Goal: Task Accomplishment & Management: Manage account settings

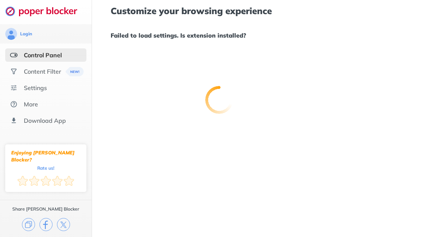
click at [57, 52] on div "Control Panel" at bounding box center [43, 54] width 38 height 7
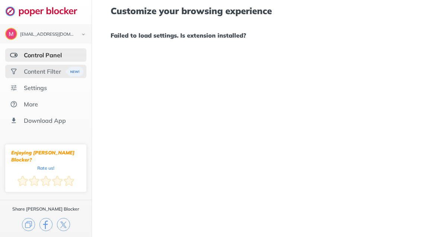
click at [56, 70] on div "Content Filter" at bounding box center [42, 71] width 37 height 7
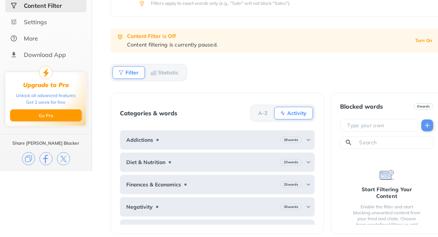
scroll to position [70, 0]
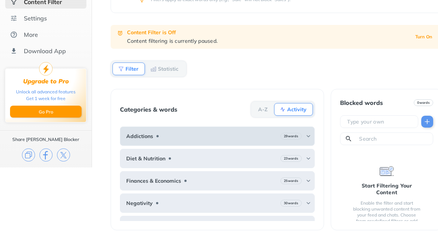
click at [232, 134] on div "Addictions 29 words" at bounding box center [217, 136] width 195 height 19
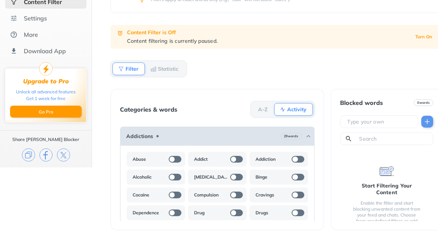
click at [232, 134] on div "Addictions 29 words" at bounding box center [217, 136] width 195 height 19
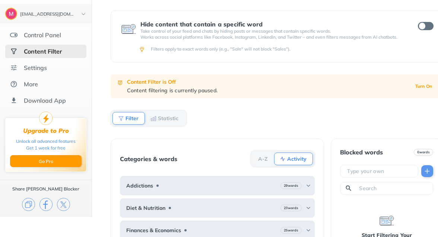
scroll to position [0, 0]
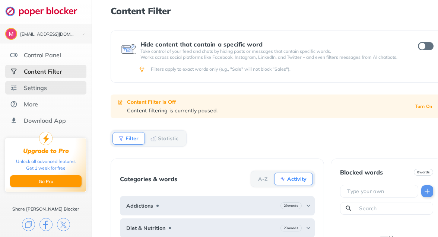
click at [46, 86] on div "Settings" at bounding box center [35, 87] width 23 height 7
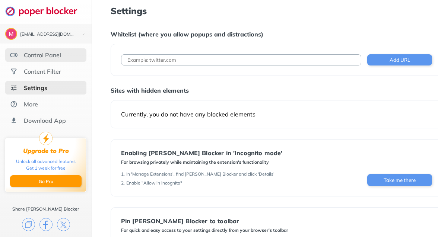
click at [68, 53] on div "Control Panel" at bounding box center [45, 54] width 81 height 13
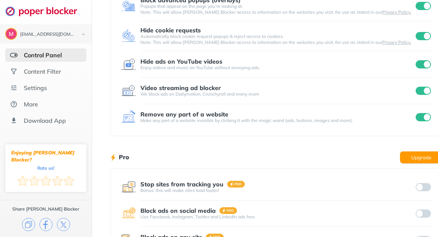
scroll to position [147, 0]
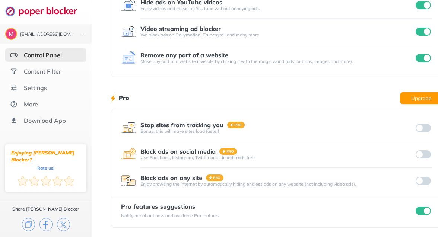
click at [425, 209] on input "checkbox" at bounding box center [424, 211] width 16 height 8
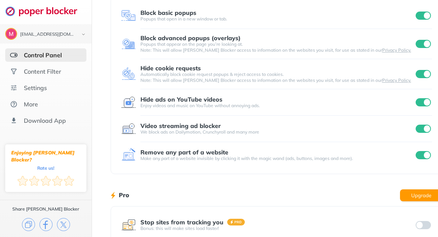
scroll to position [0, 0]
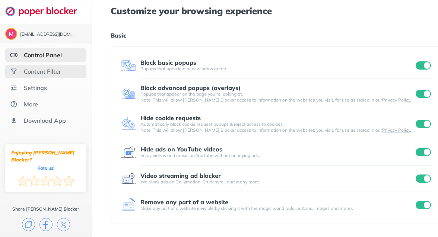
click at [40, 68] on div "Content Filter" at bounding box center [42, 71] width 37 height 7
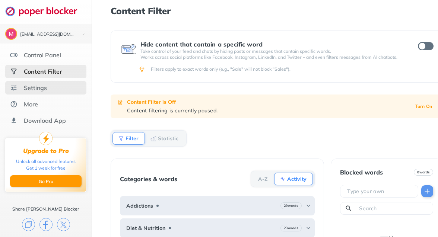
click at [39, 82] on div "Settings" at bounding box center [45, 87] width 81 height 13
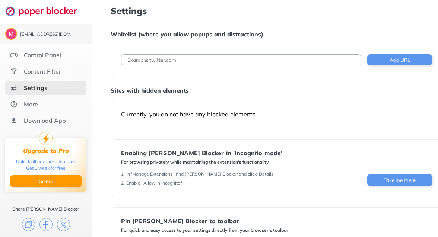
click at [210, 60] on input at bounding box center [241, 59] width 241 height 11
paste input "[URL][DOMAIN_NAME]"
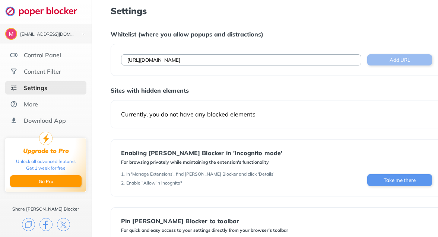
type input "[URL][DOMAIN_NAME]"
click at [388, 64] on button "Add URL" at bounding box center [399, 59] width 65 height 11
